Goal: Navigation & Orientation: Find specific page/section

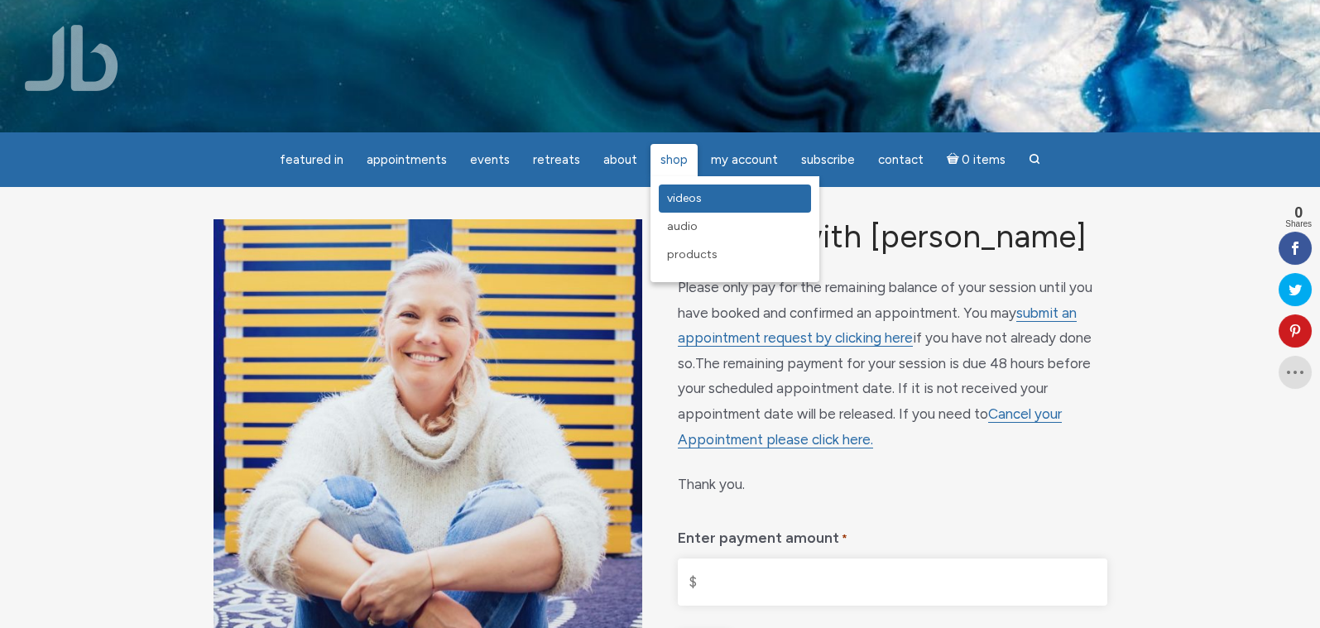
click at [685, 195] on span "Videos" at bounding box center [684, 198] width 35 height 14
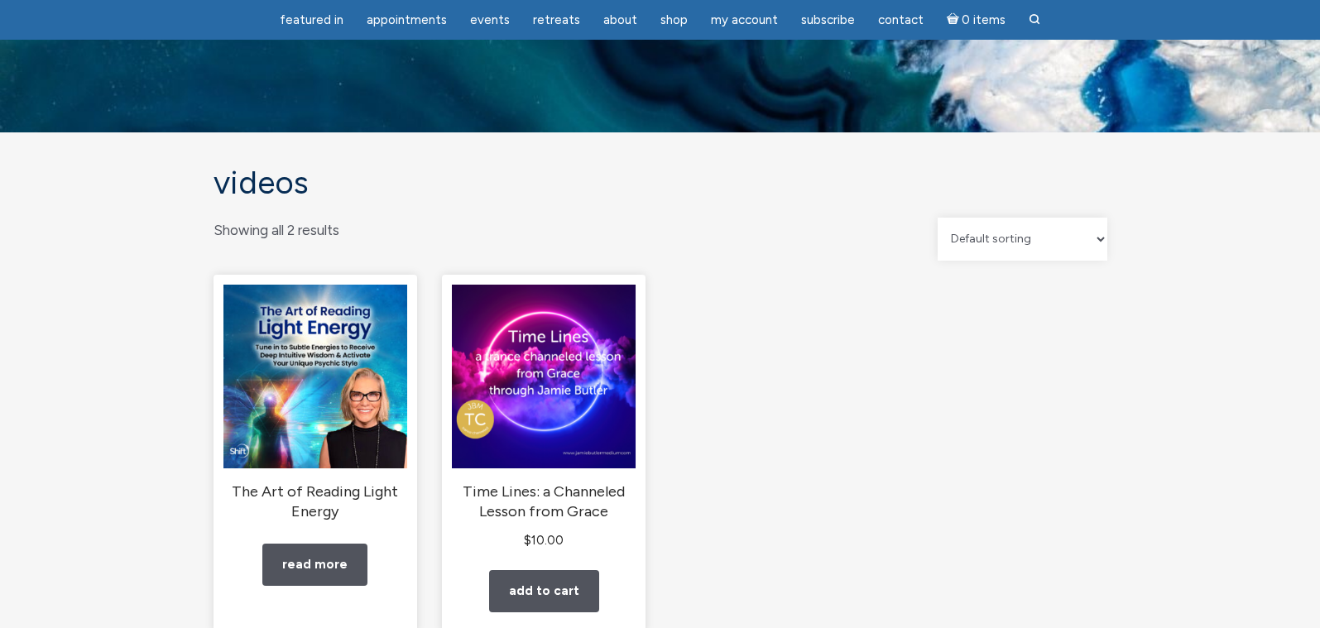
scroll to position [92, 0]
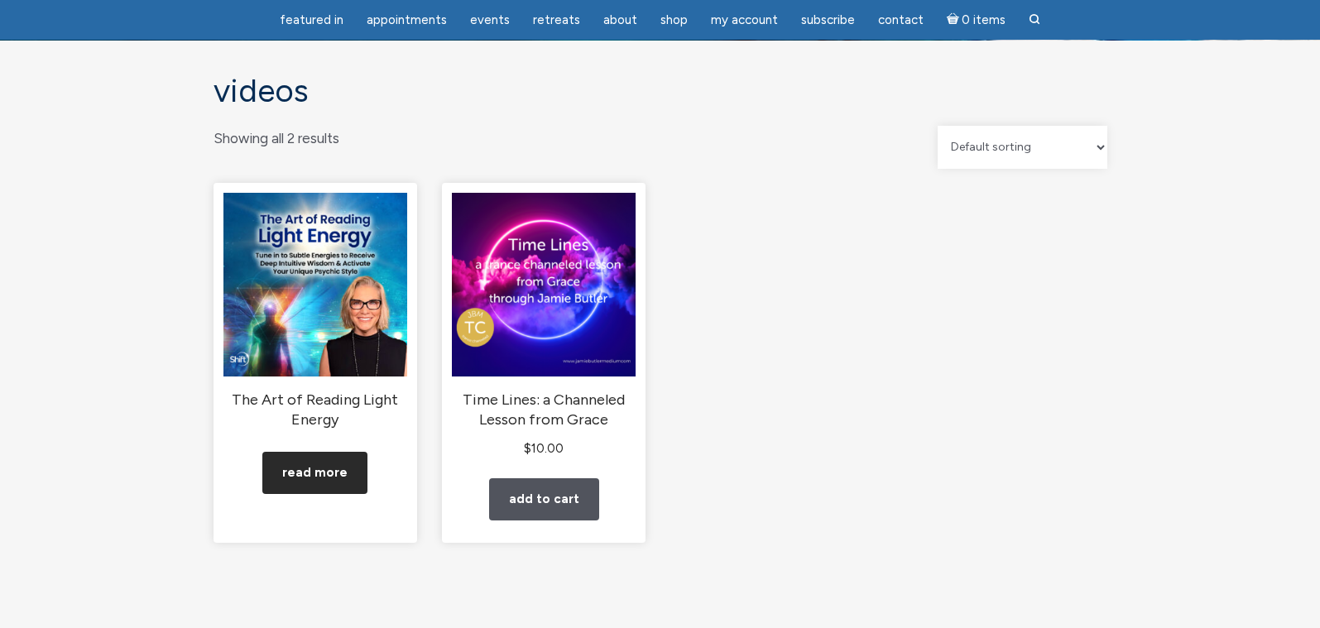
click at [329, 487] on link "Read more" at bounding box center [314, 473] width 105 height 42
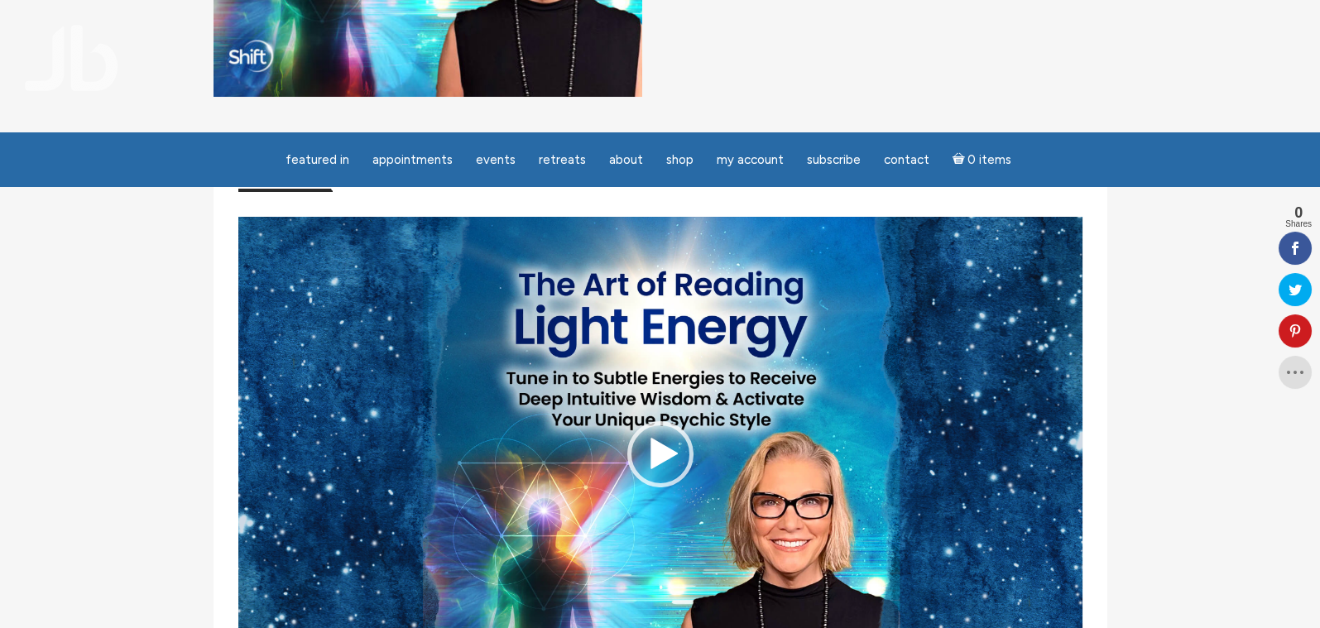
scroll to position [644, 0]
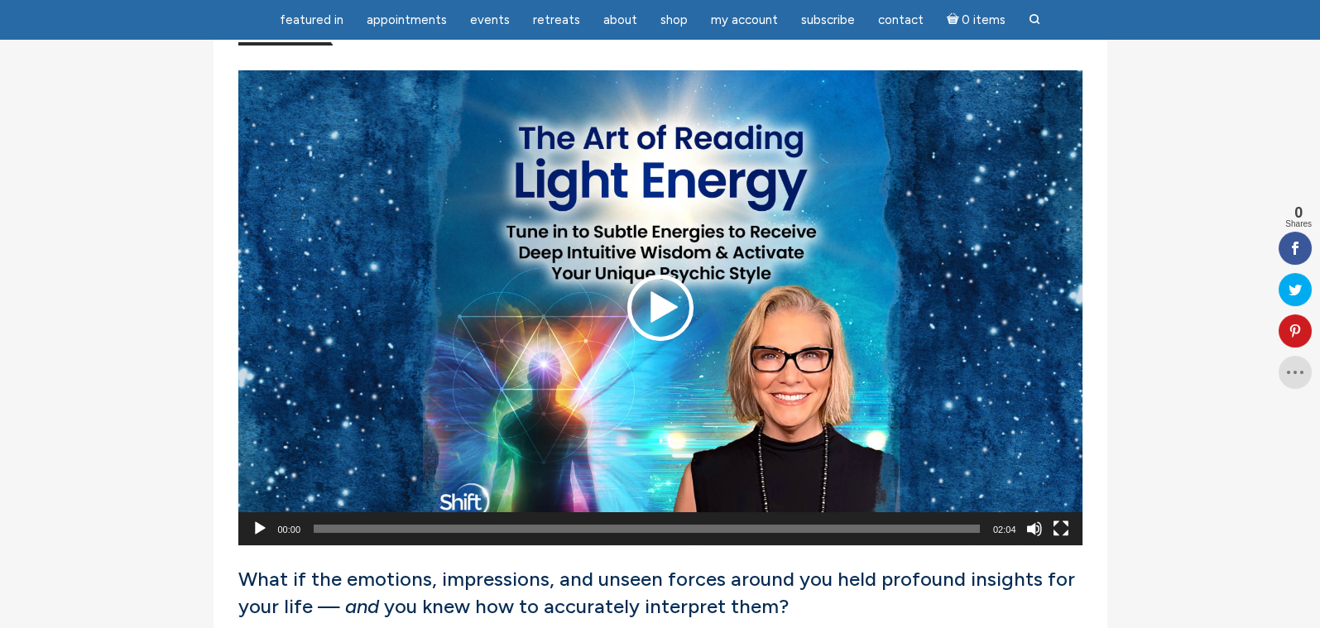
click at [670, 328] on div "Play" at bounding box center [660, 308] width 66 height 66
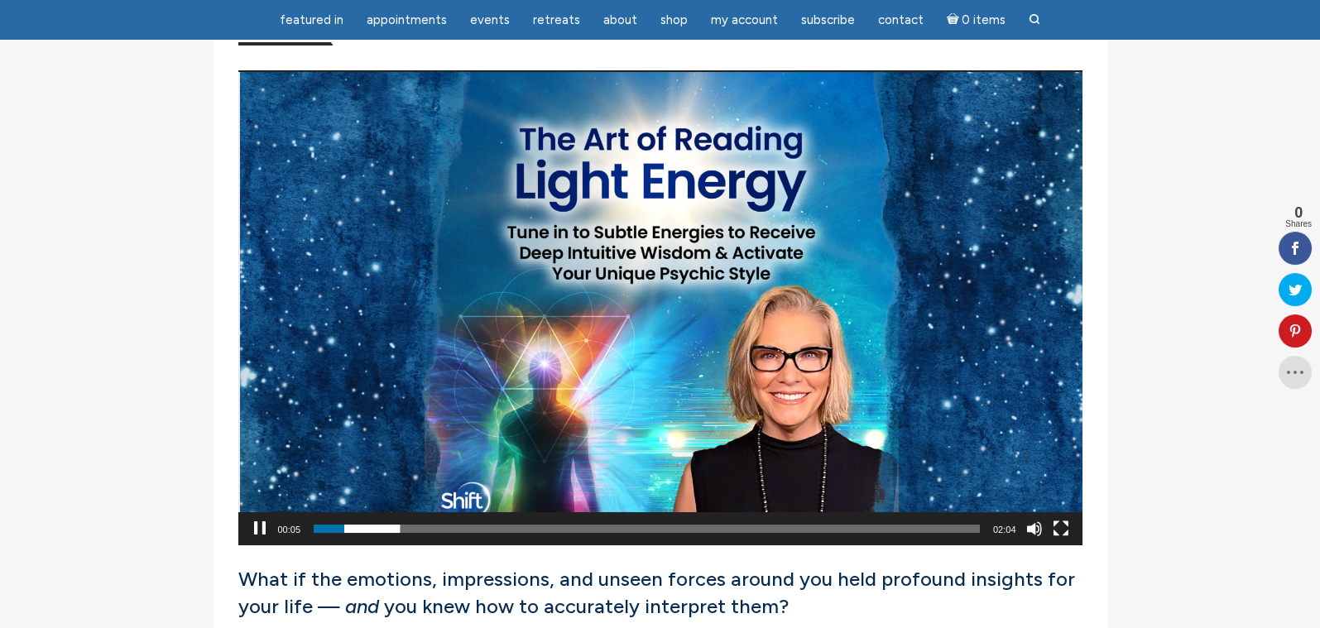
drag, startPoint x: 21, startPoint y: 265, endPoint x: 63, endPoint y: 259, distance: 42.6
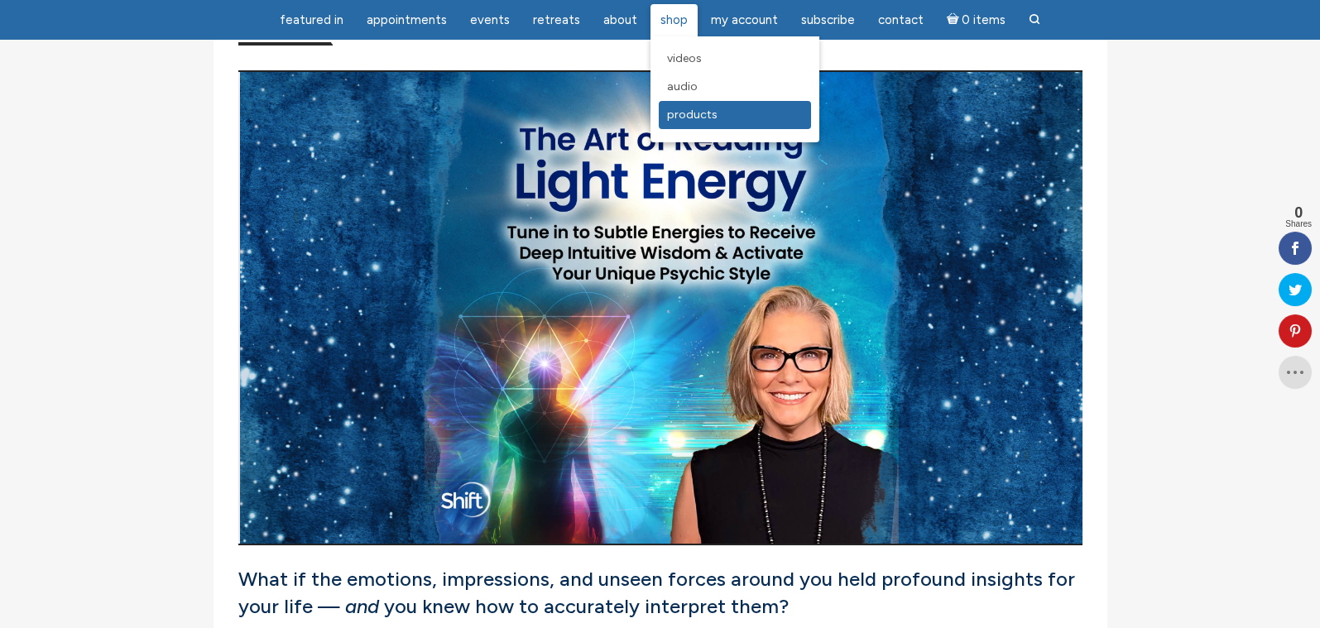
click at [685, 112] on span "Products" at bounding box center [692, 115] width 50 height 14
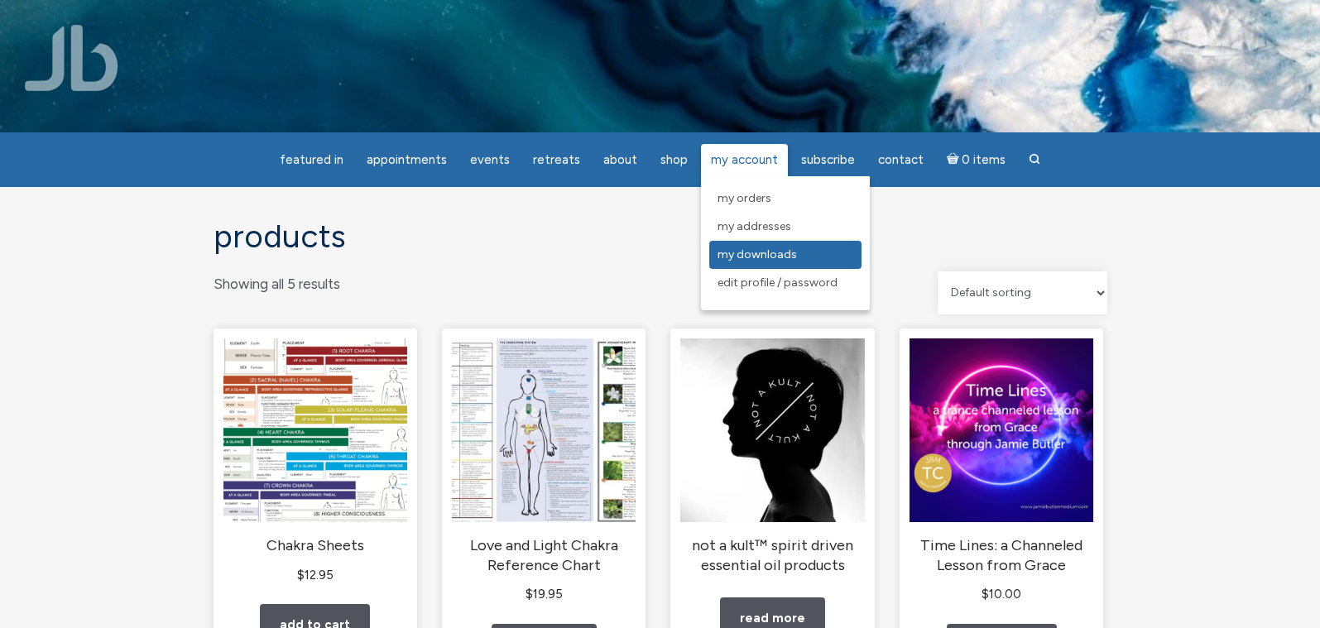
click at [750, 251] on span "My Downloads" at bounding box center [756, 254] width 79 height 14
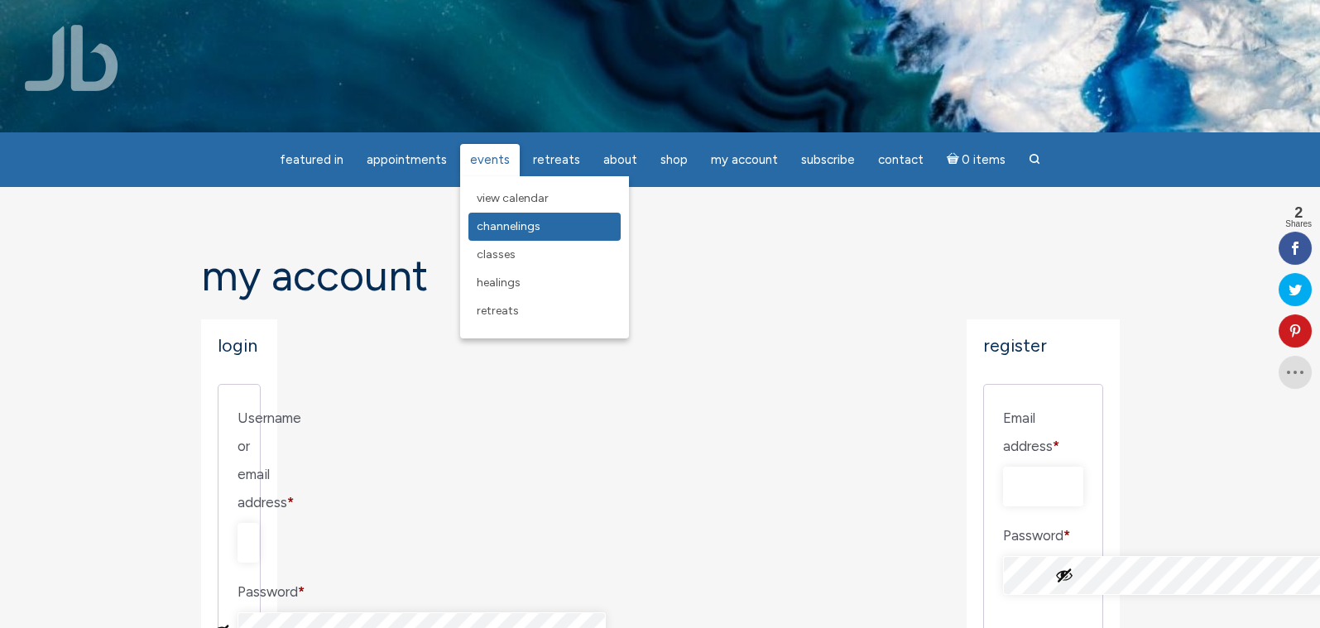
click at [510, 230] on span "Channelings" at bounding box center [509, 226] width 64 height 14
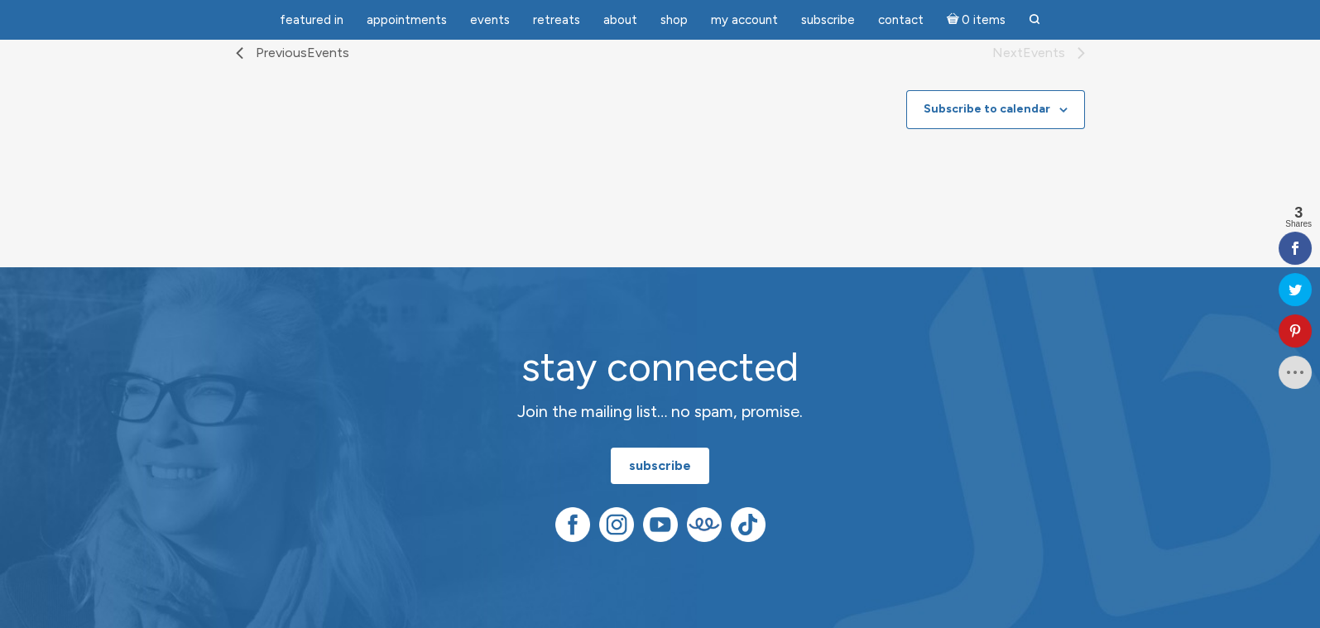
scroll to position [1011, 0]
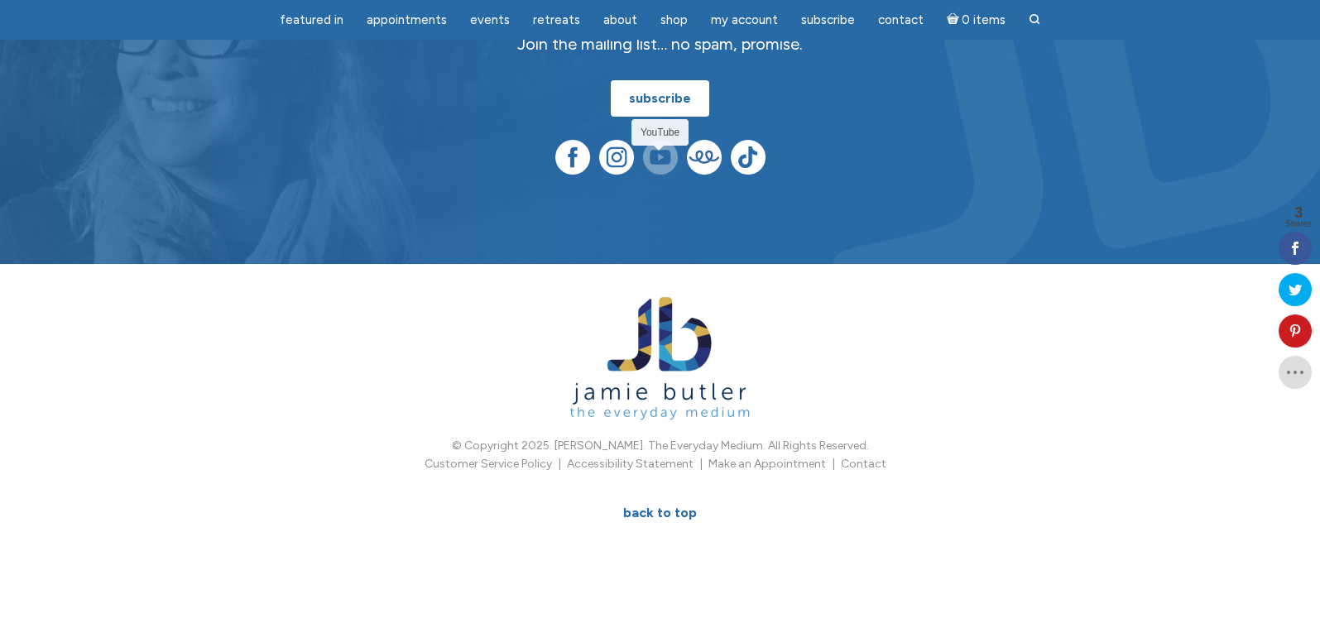
click at [659, 153] on img at bounding box center [660, 157] width 35 height 35
click at [576, 151] on img at bounding box center [572, 157] width 35 height 35
